Goal: Task Accomplishment & Management: Manage account settings

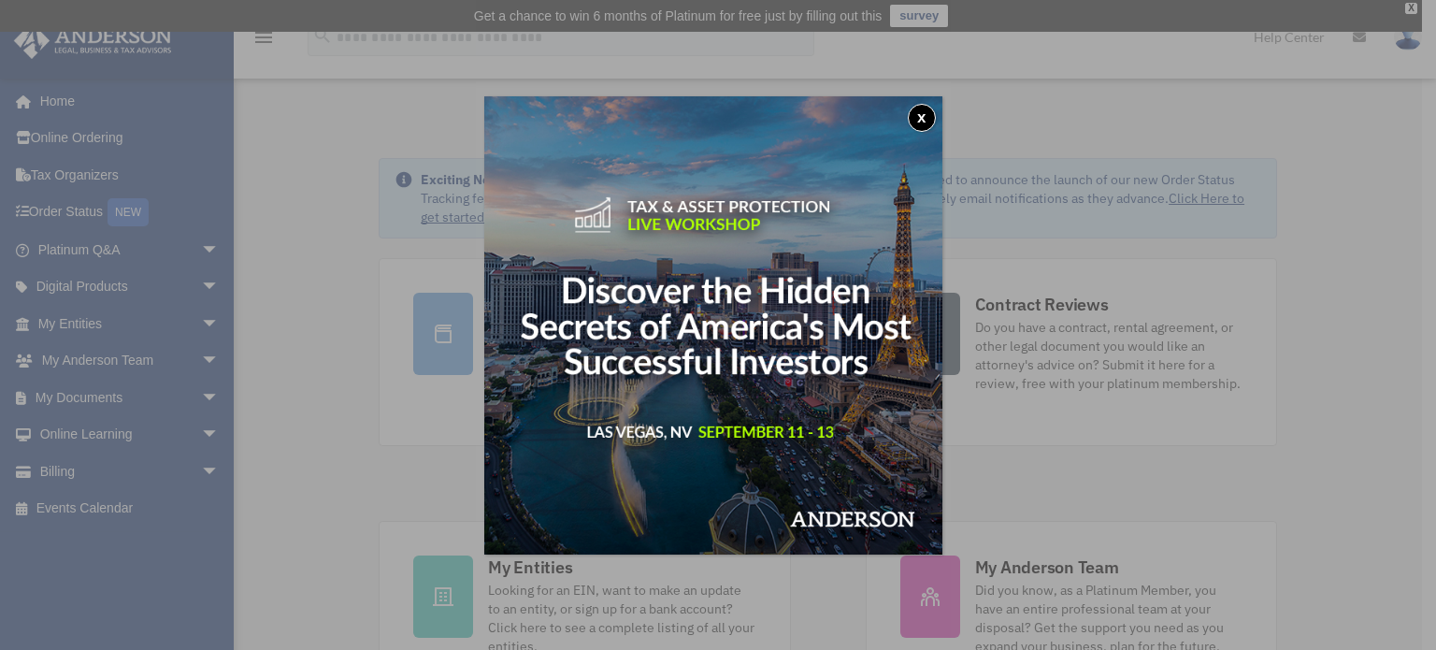
click at [934, 100] on img at bounding box center [713, 325] width 458 height 458
click at [917, 126] on button "x" at bounding box center [922, 118] width 28 height 28
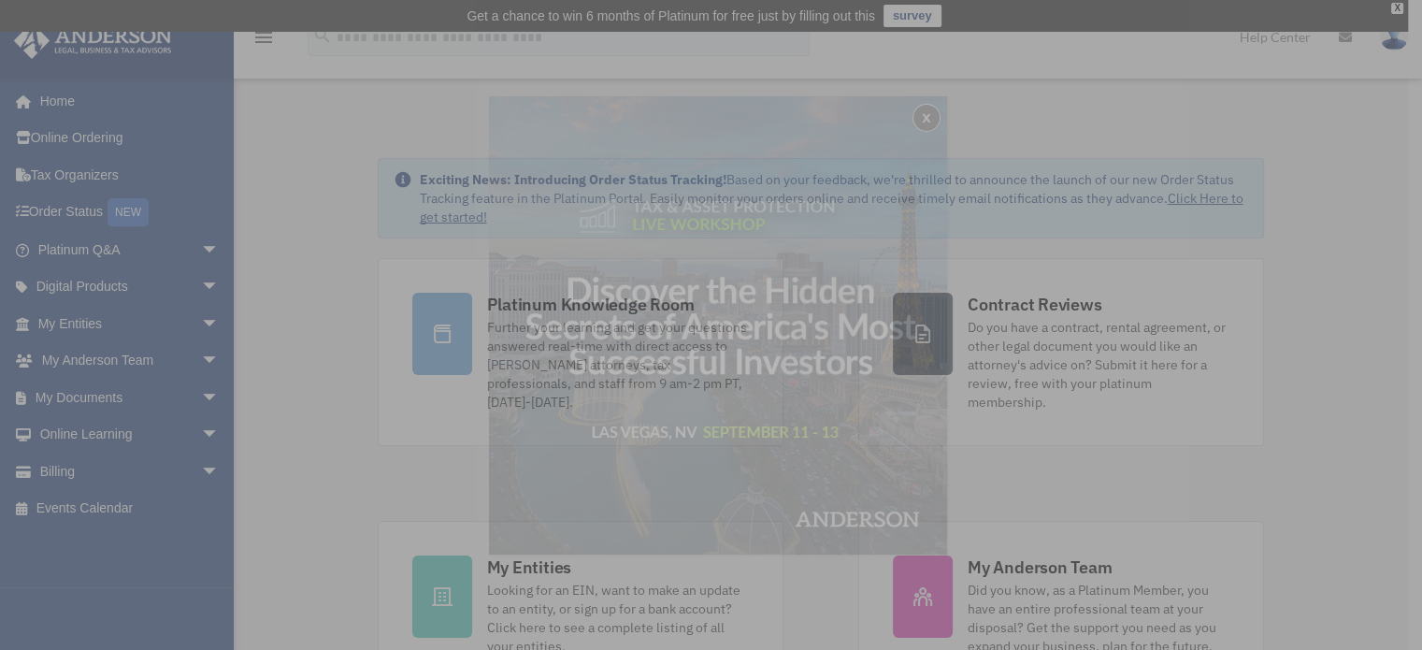
click at [917, 126] on div "x" at bounding box center [711, 325] width 1422 height 650
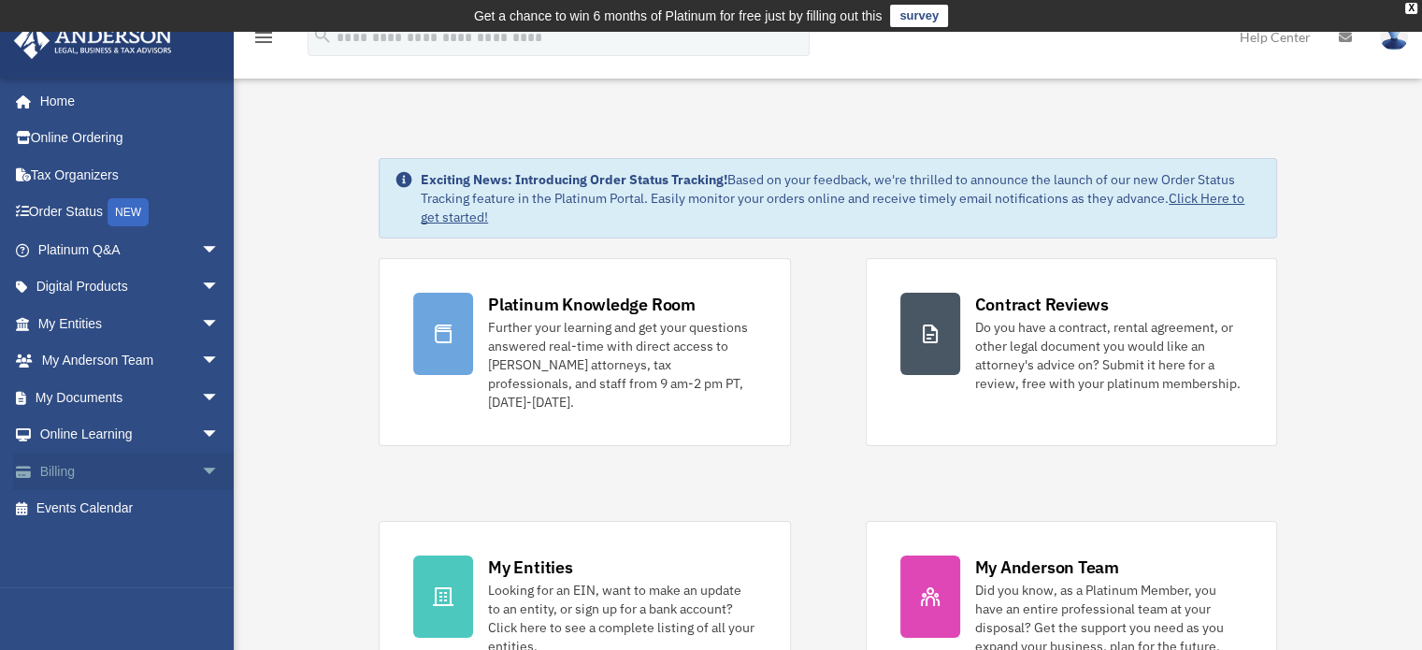
click at [168, 467] on link "Billing arrow_drop_down" at bounding box center [130, 471] width 235 height 37
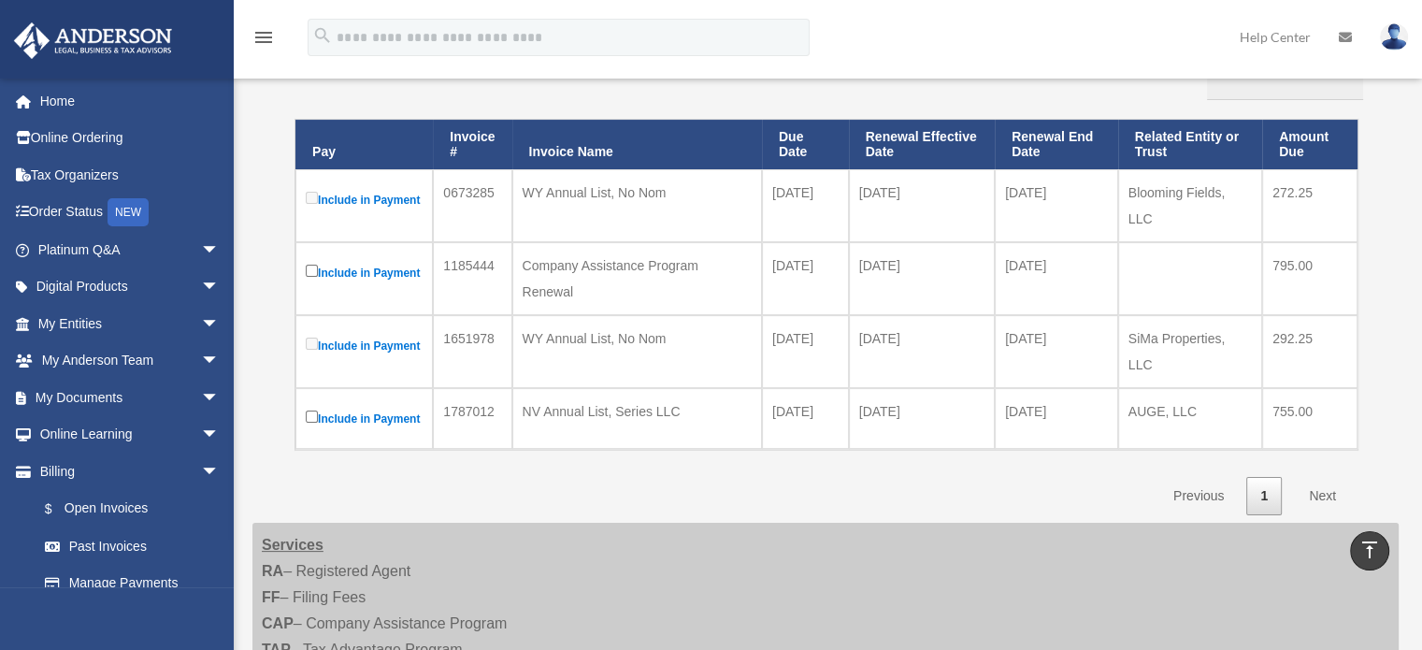
scroll to position [322, 0]
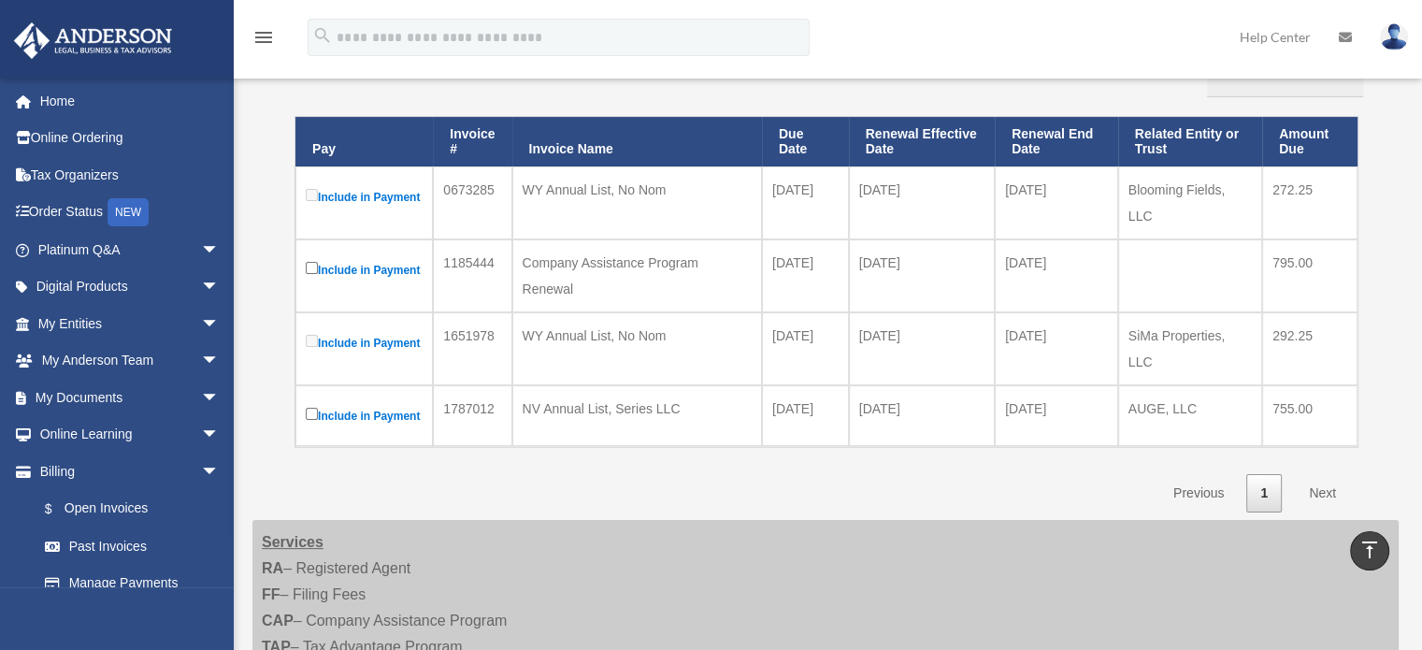
drag, startPoint x: 1422, startPoint y: 237, endPoint x: 1427, endPoint y: 246, distance: 10.9
click at [1422, 246] on html "X Get a chance to win 6 months of Platinum for free just by filling out this su…" at bounding box center [711, 506] width 1422 height 1657
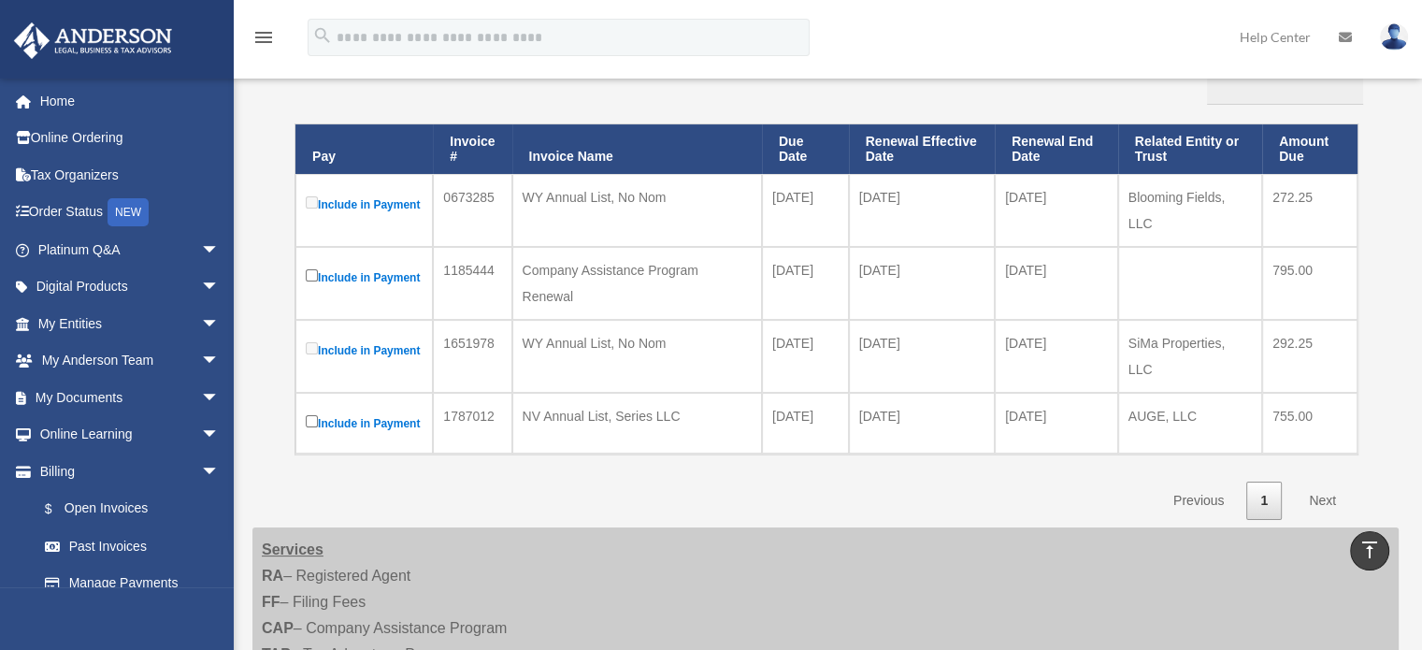
scroll to position [260, 0]
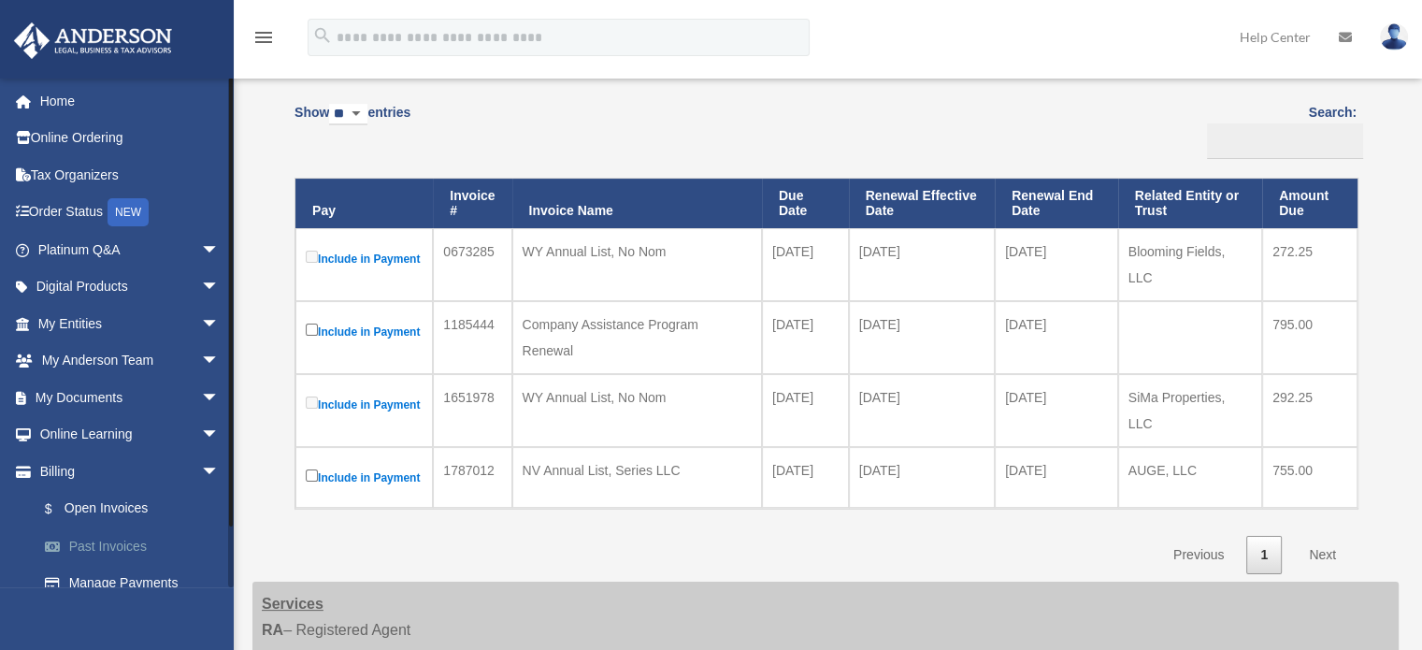
click at [137, 543] on link "Past Invoices" at bounding box center [137, 545] width 222 height 37
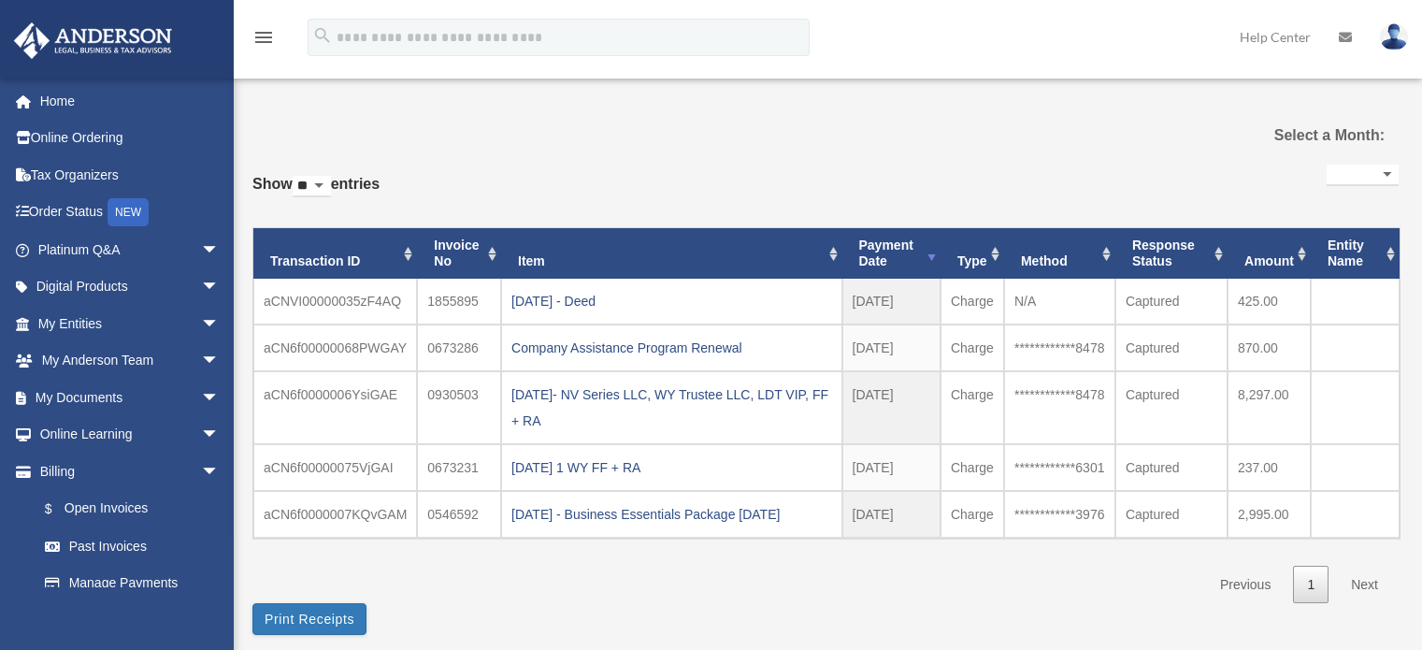
select select
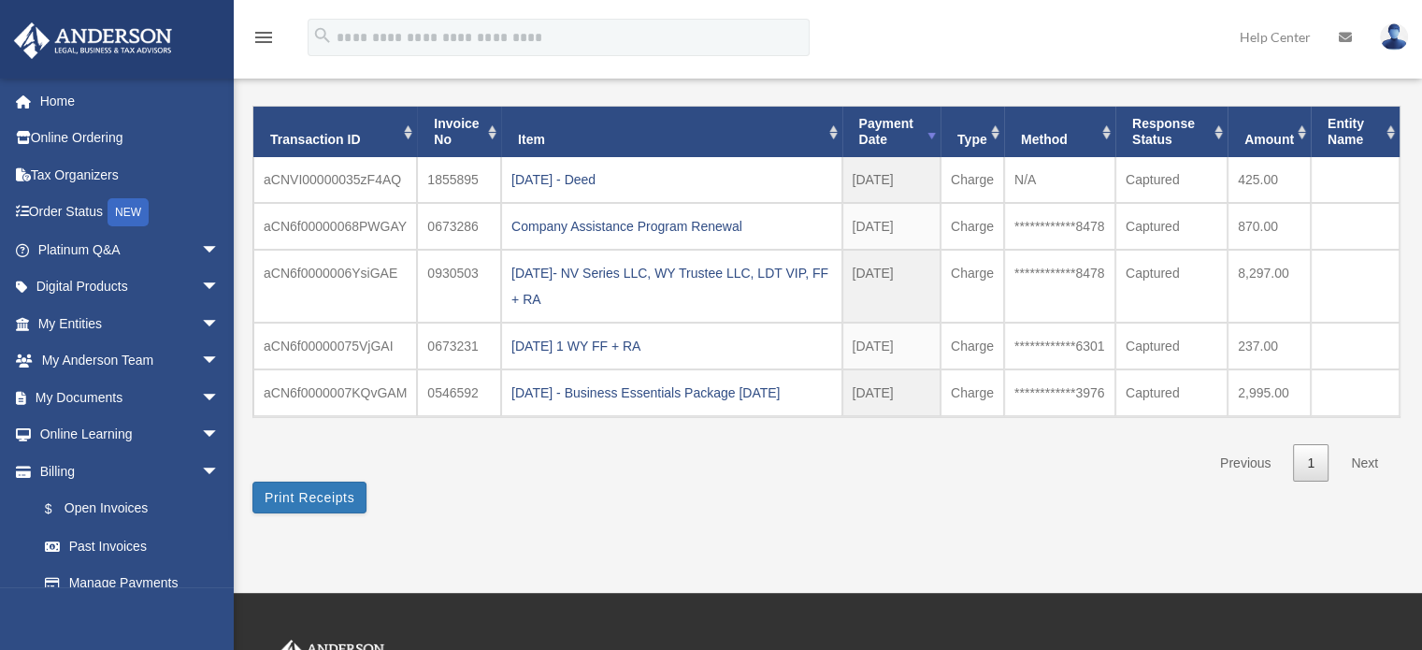
scroll to position [155, 0]
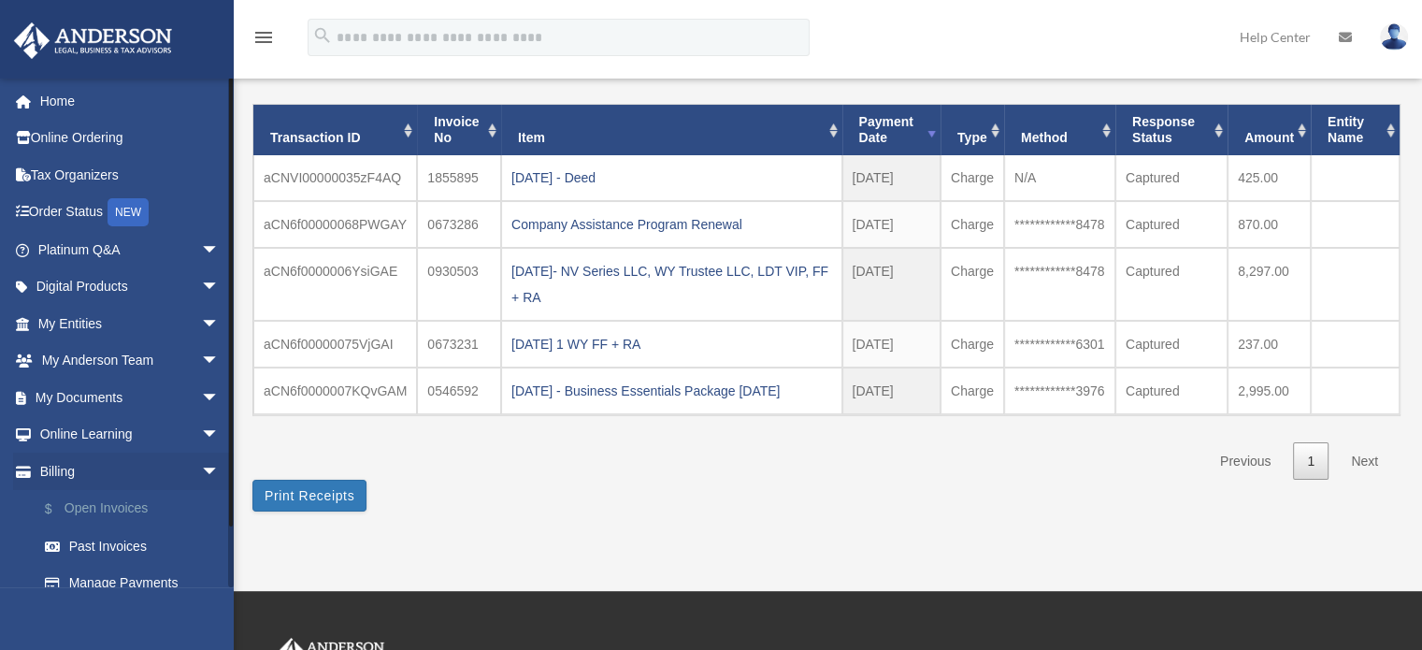
click at [144, 500] on link "$ Open Invoices" at bounding box center [137, 509] width 222 height 38
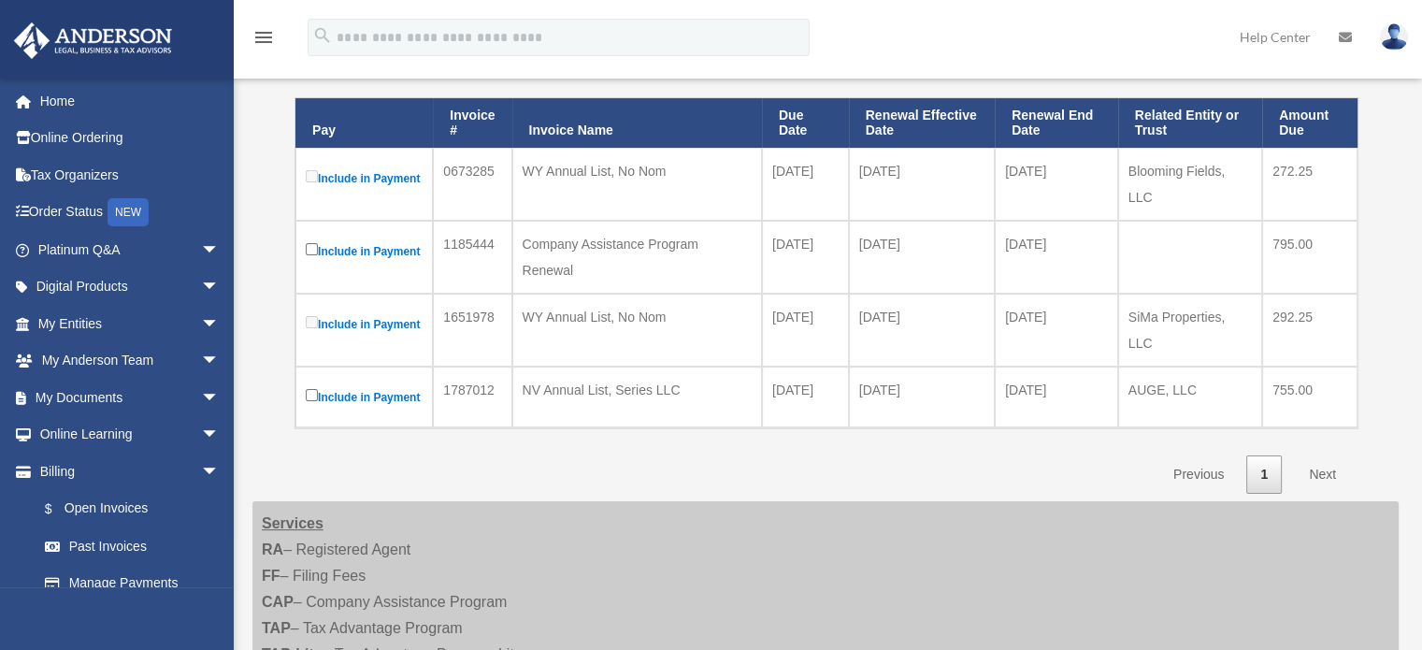
scroll to position [353, 0]
